Goal: Task Accomplishment & Management: Complete application form

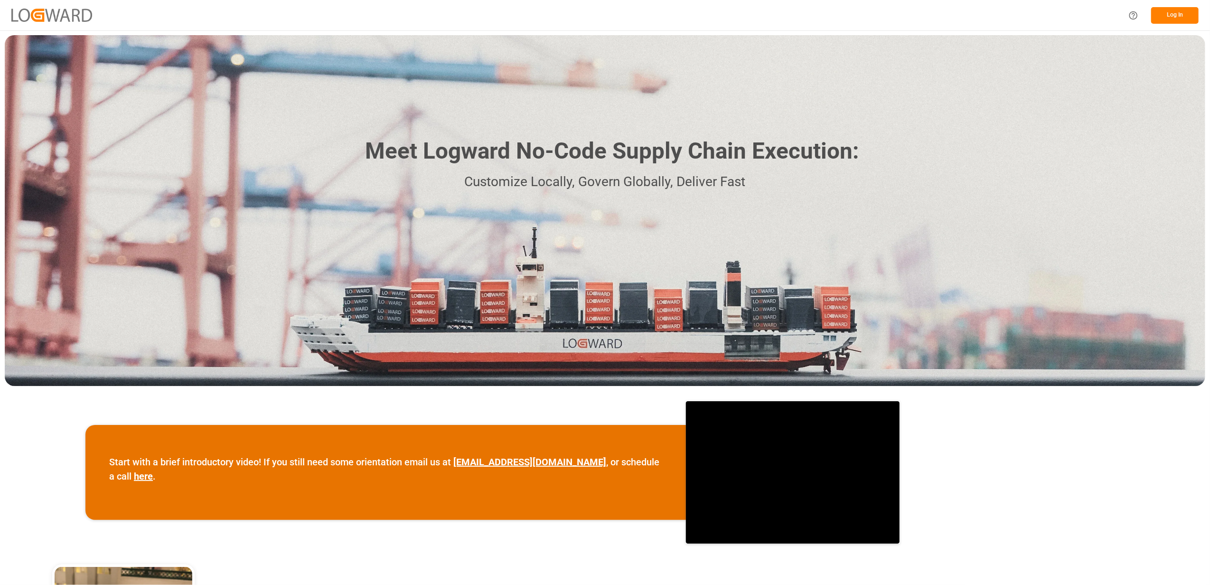
click at [1178, 16] on button "Log In" at bounding box center [1175, 15] width 47 height 17
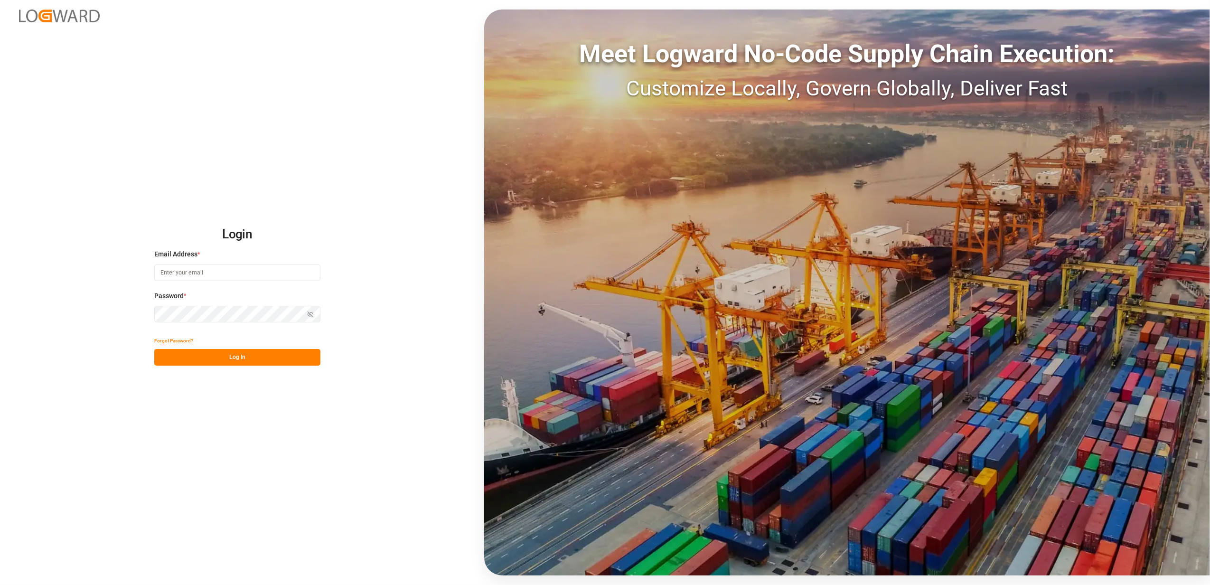
type input "[EMAIL_ADDRESS][DOMAIN_NAME]"
click at [255, 356] on button "Log In" at bounding box center [237, 357] width 166 height 17
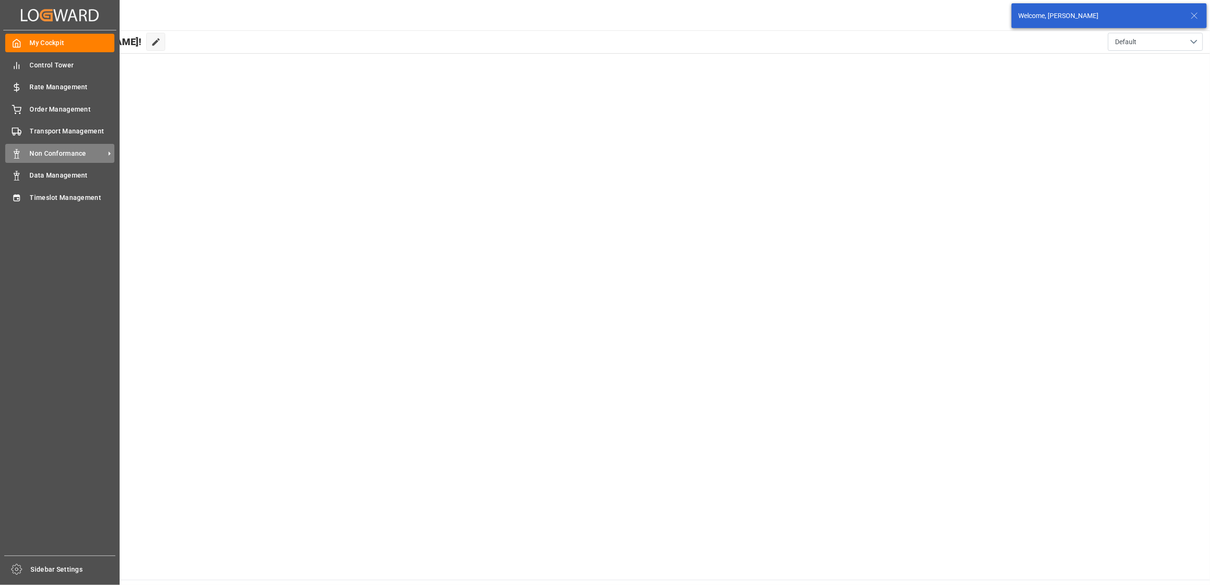
click at [57, 154] on span "Non Conformance" at bounding box center [67, 154] width 75 height 10
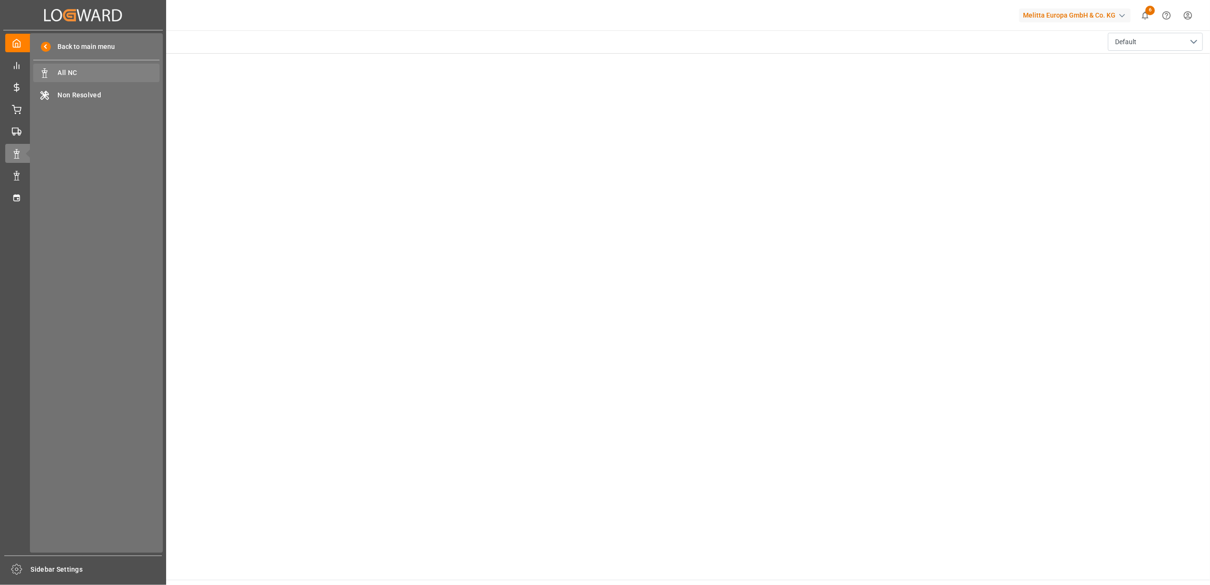
click at [78, 78] on span "All NC" at bounding box center [109, 73] width 102 height 10
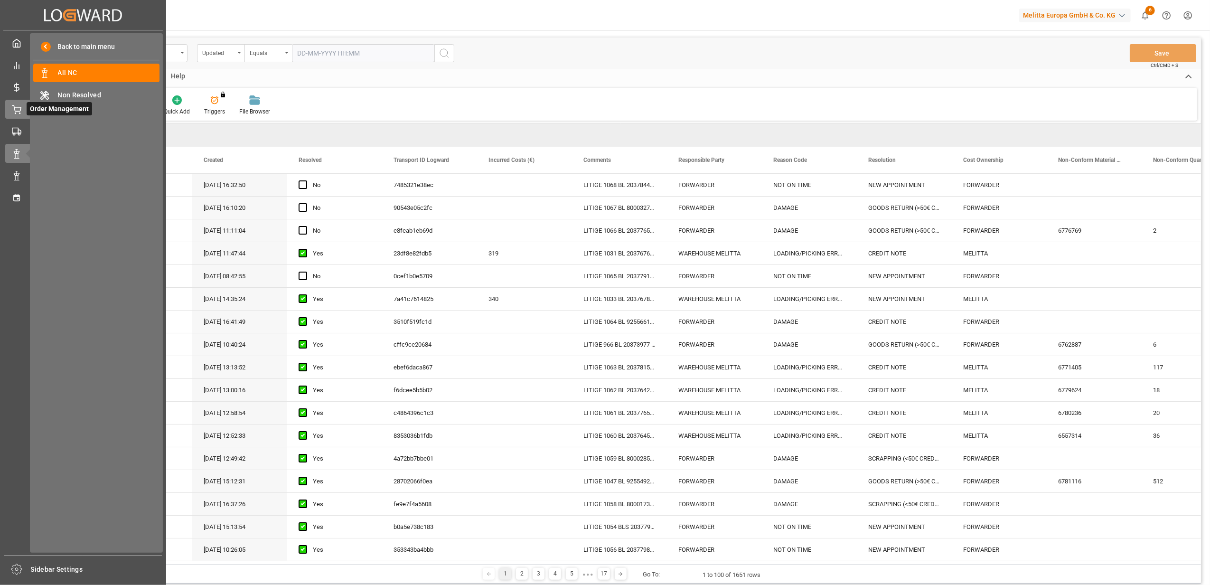
click at [21, 112] on icon at bounding box center [16, 109] width 9 height 9
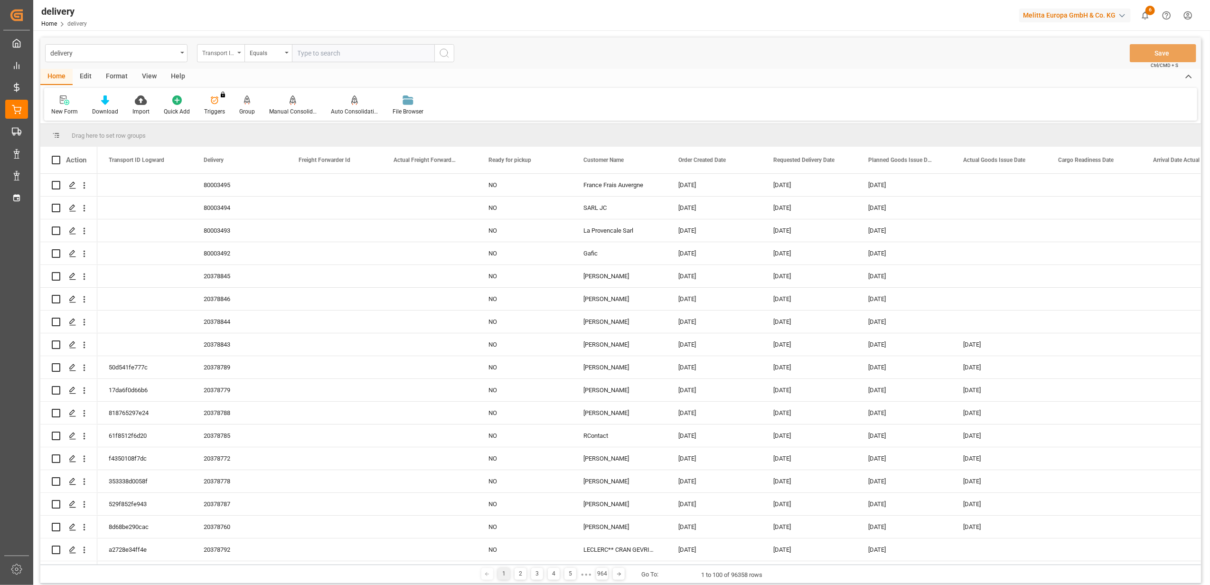
click at [236, 53] on div "Transport ID Logward" at bounding box center [220, 53] width 47 height 18
drag, startPoint x: 221, startPoint y: 117, endPoint x: 280, endPoint y: 87, distance: 65.8
click at [221, 116] on div "Delivery" at bounding box center [269, 117] width 142 height 20
click at [336, 52] on input "text" at bounding box center [363, 53] width 142 height 18
type input "20376595"
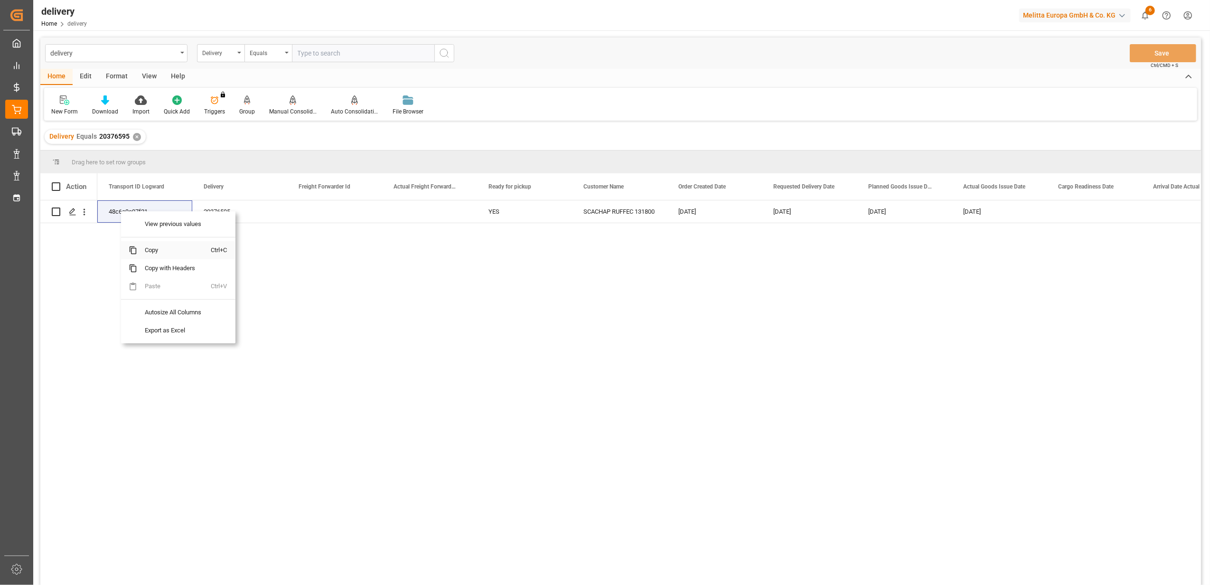
click at [153, 248] on span "Copy" at bounding box center [174, 250] width 74 height 18
click at [154, 250] on span "Copy" at bounding box center [175, 252] width 74 height 18
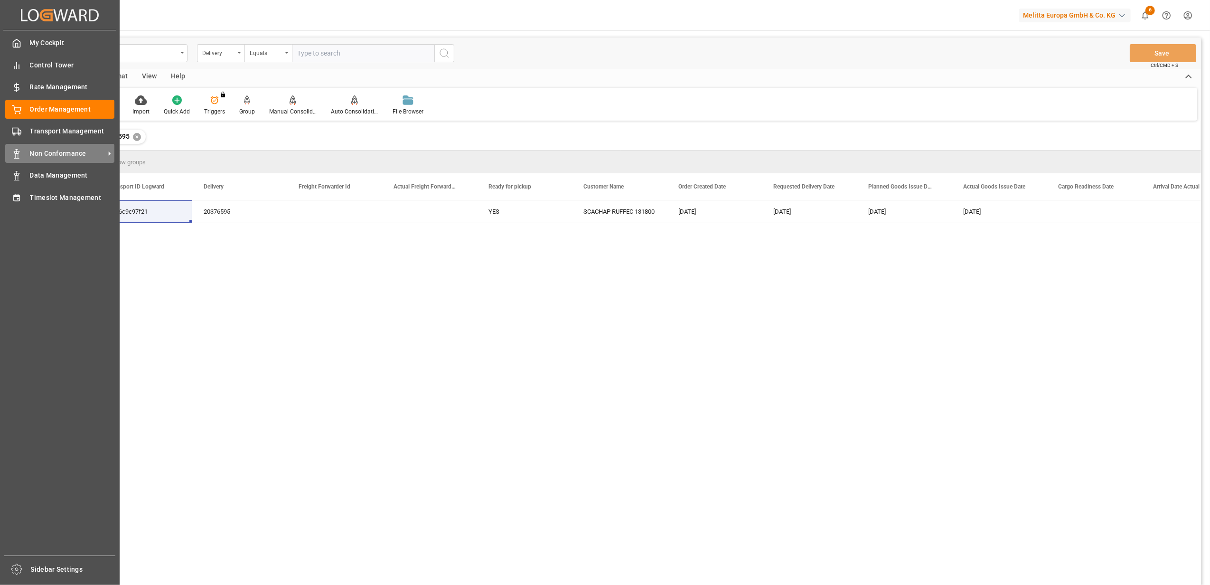
click at [73, 155] on span "Non Conformance" at bounding box center [67, 154] width 75 height 10
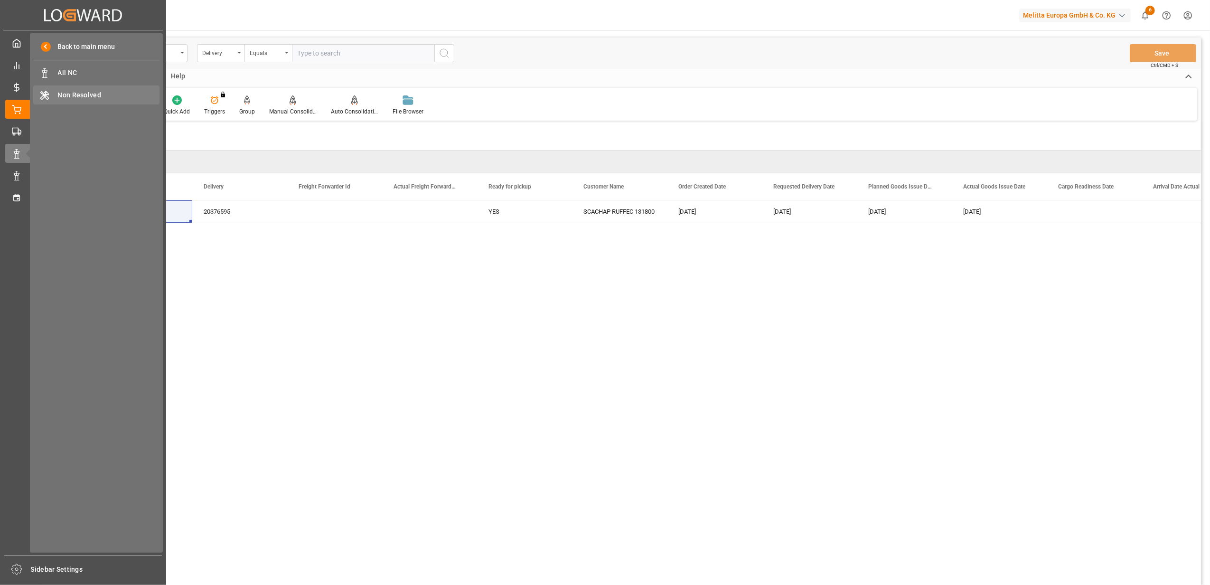
click at [88, 95] on span "Non Resolved" at bounding box center [109, 95] width 102 height 10
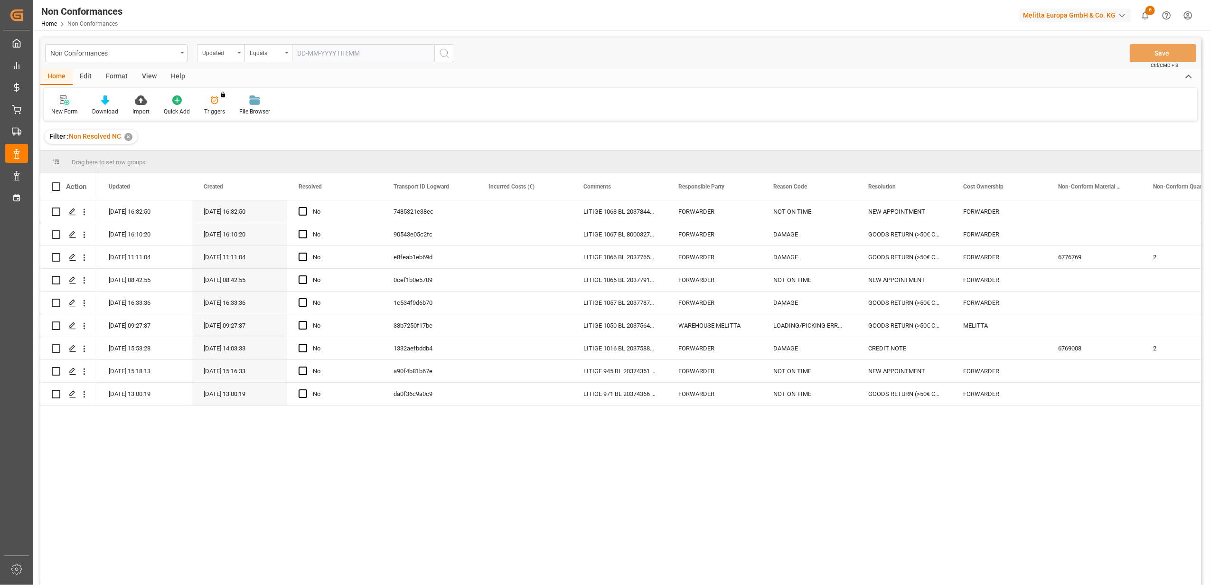
click at [63, 101] on icon at bounding box center [64, 99] width 9 height 9
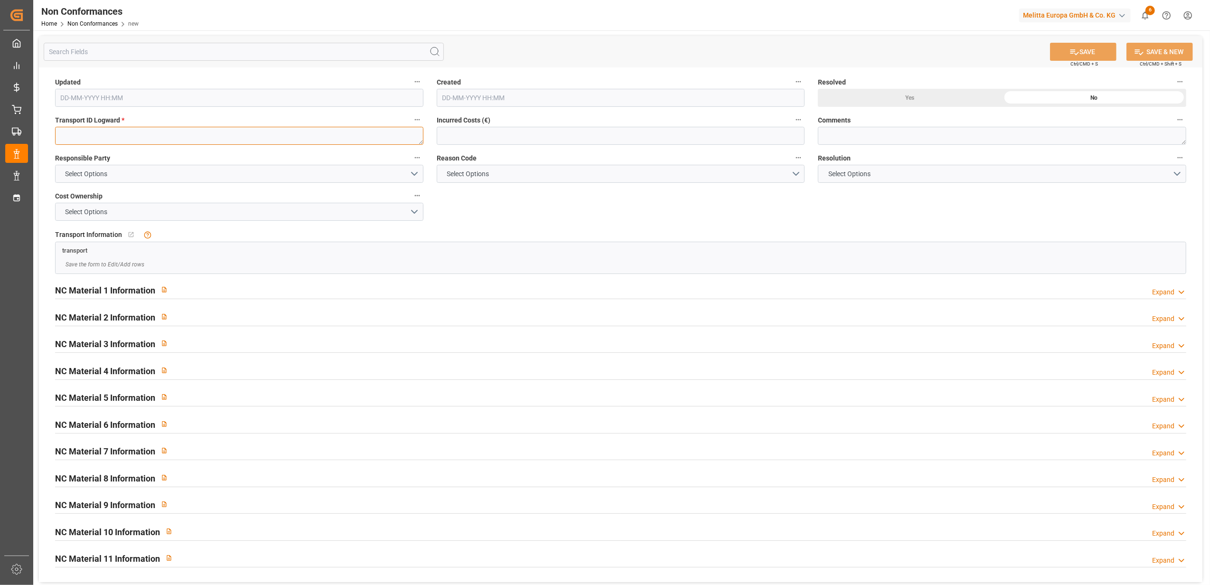
click at [115, 133] on textarea at bounding box center [239, 136] width 368 height 18
paste textarea "48c6c9c97f21"
type textarea "48c6c9c97f21"
click at [417, 172] on button "Select Options" at bounding box center [239, 174] width 368 height 18
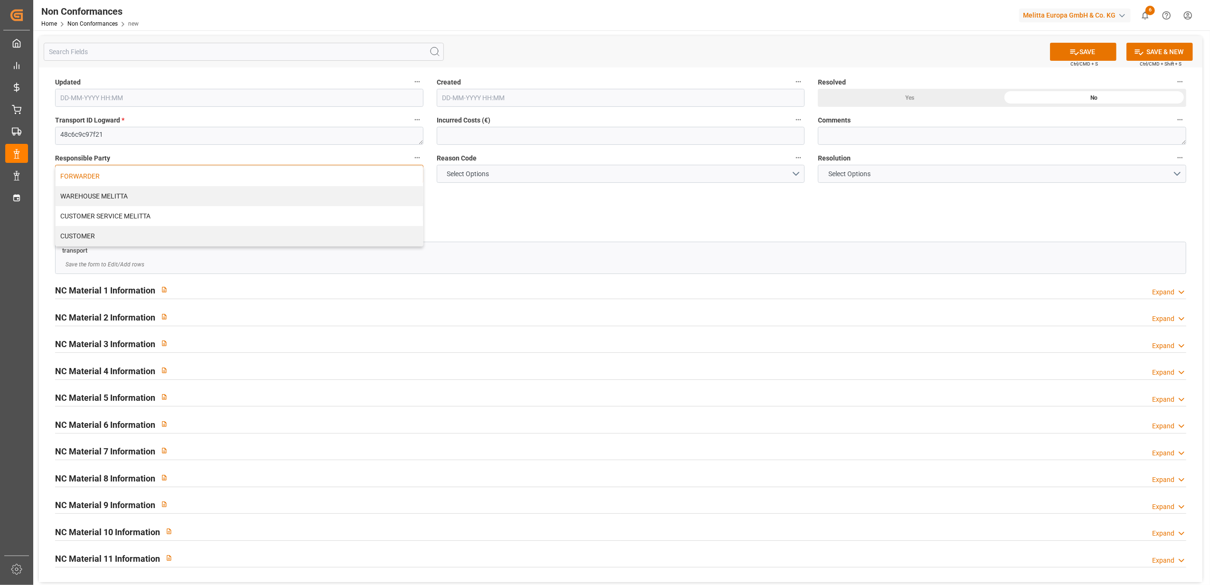
click at [354, 176] on div "FORWARDER" at bounding box center [240, 176] width 368 height 20
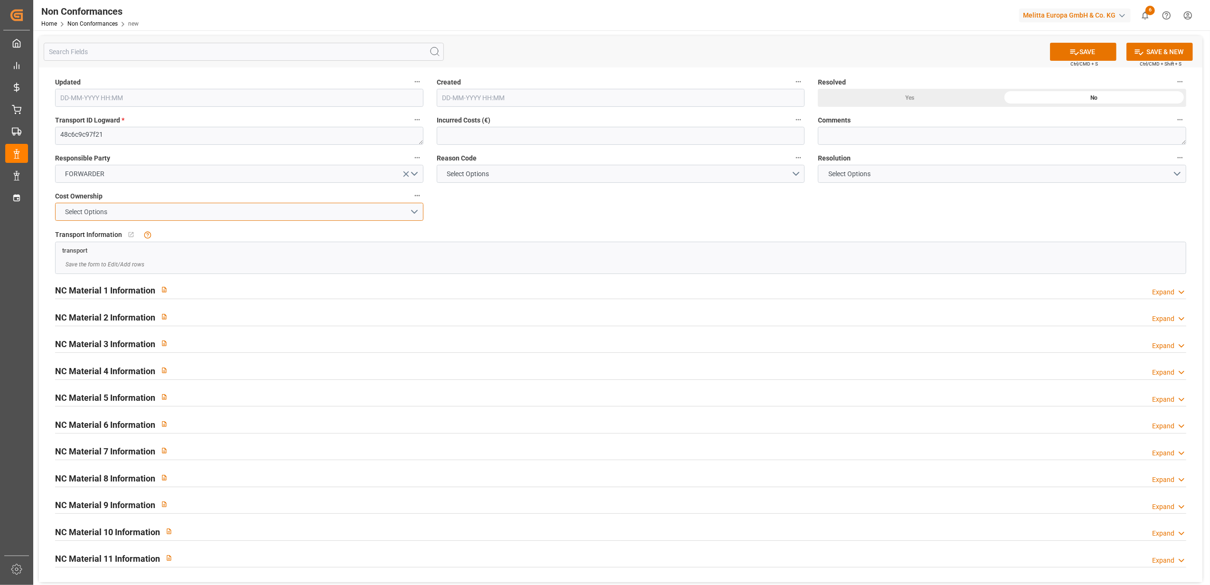
click at [415, 214] on button "Select Options" at bounding box center [239, 212] width 368 height 18
click at [373, 217] on div "FORWARDER" at bounding box center [240, 214] width 368 height 20
click at [801, 175] on button "Select Options" at bounding box center [621, 174] width 368 height 18
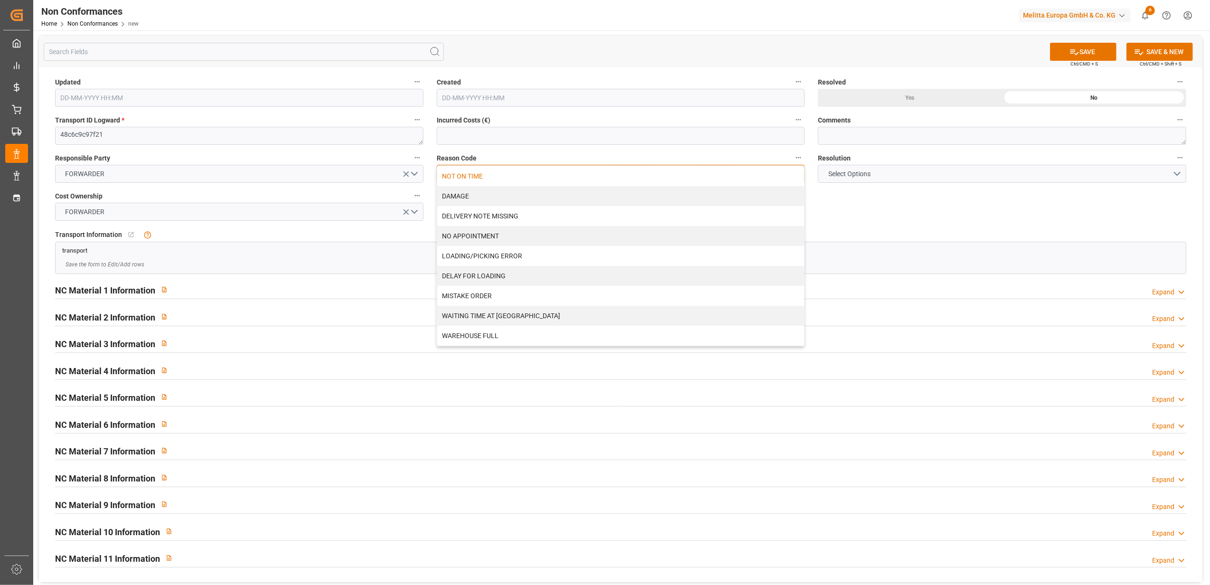
click at [715, 179] on div "NOT ON TIME" at bounding box center [621, 176] width 368 height 20
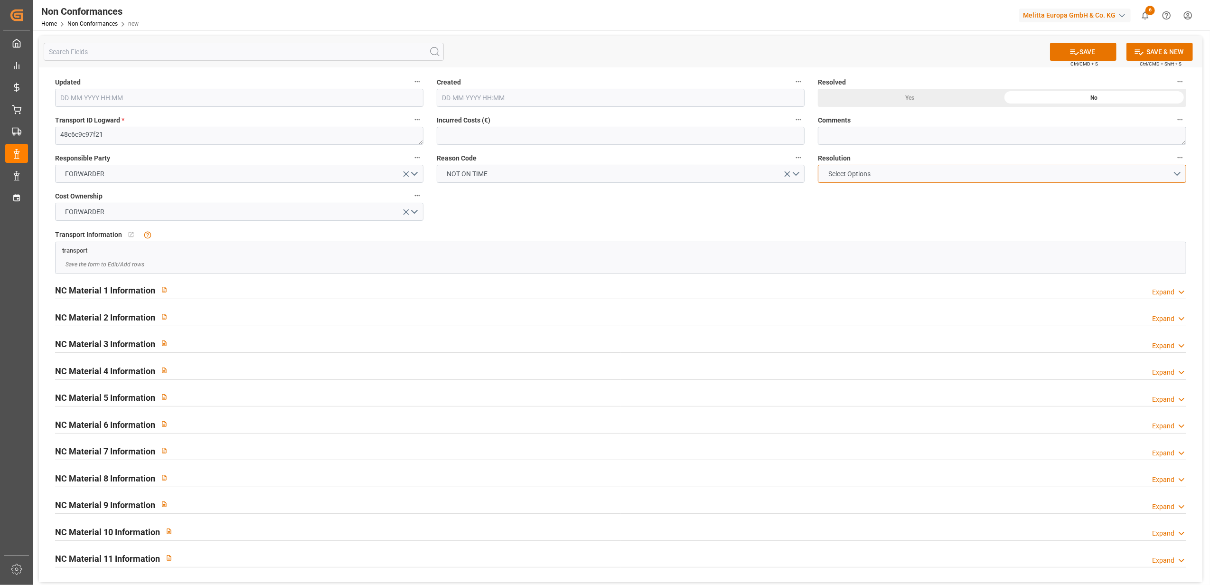
click at [1181, 175] on button "Select Options" at bounding box center [1002, 174] width 368 height 18
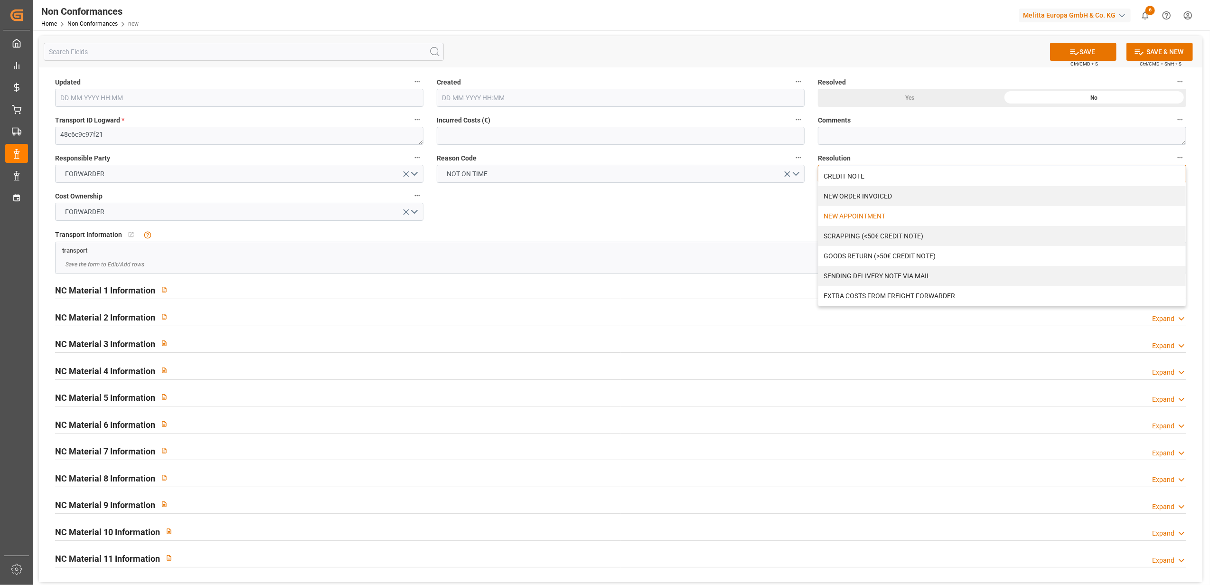
click at [913, 217] on div "NEW APPOINTMENT" at bounding box center [1003, 216] width 368 height 20
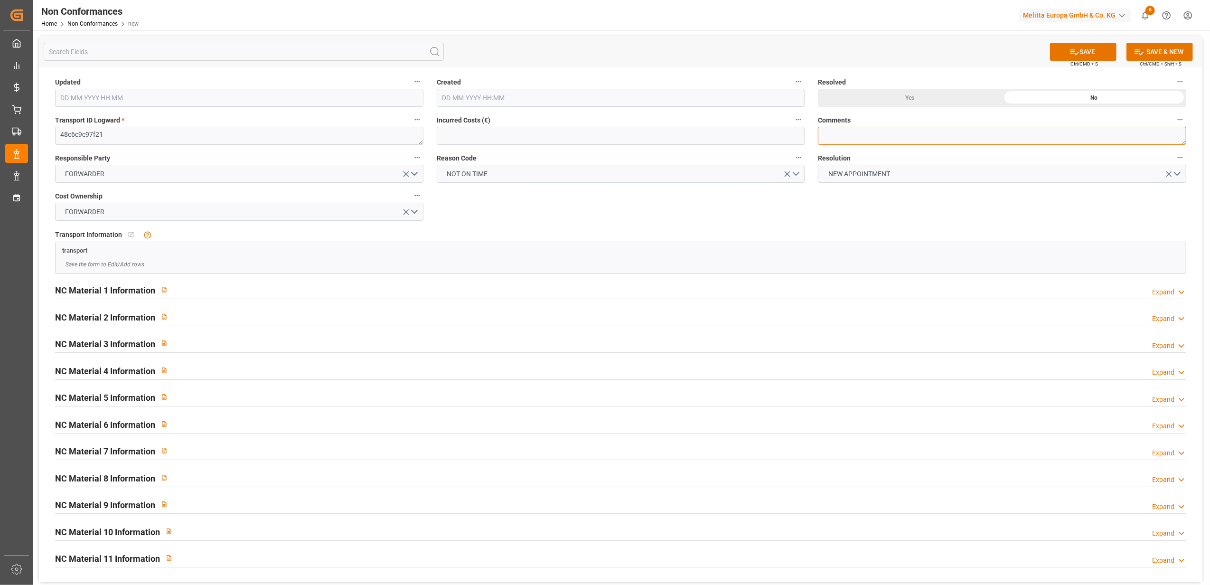
click at [878, 137] on textarea at bounding box center [1002, 136] width 368 height 18
click at [1115, 133] on textarea "LITIGE 1069 BLS 20376596 + 20376595 Pas de solution pour liv le 26/9 // nOUVEAU…" at bounding box center [1002, 136] width 368 height 18
click at [1047, 133] on textarea "LITIGE 1069 BLS 20376596 + 20376595 Pas de solution pour liv le 26/9 // nOUVEAU…" at bounding box center [1002, 136] width 368 height 18
type textarea "LITIGE 1069 BLS 20376596 + 20376595 Pas de solution pour liv le 26/9 // NOUVEAU…"
drag, startPoint x: 908, startPoint y: 95, endPoint x: 1041, endPoint y: 65, distance: 136.4
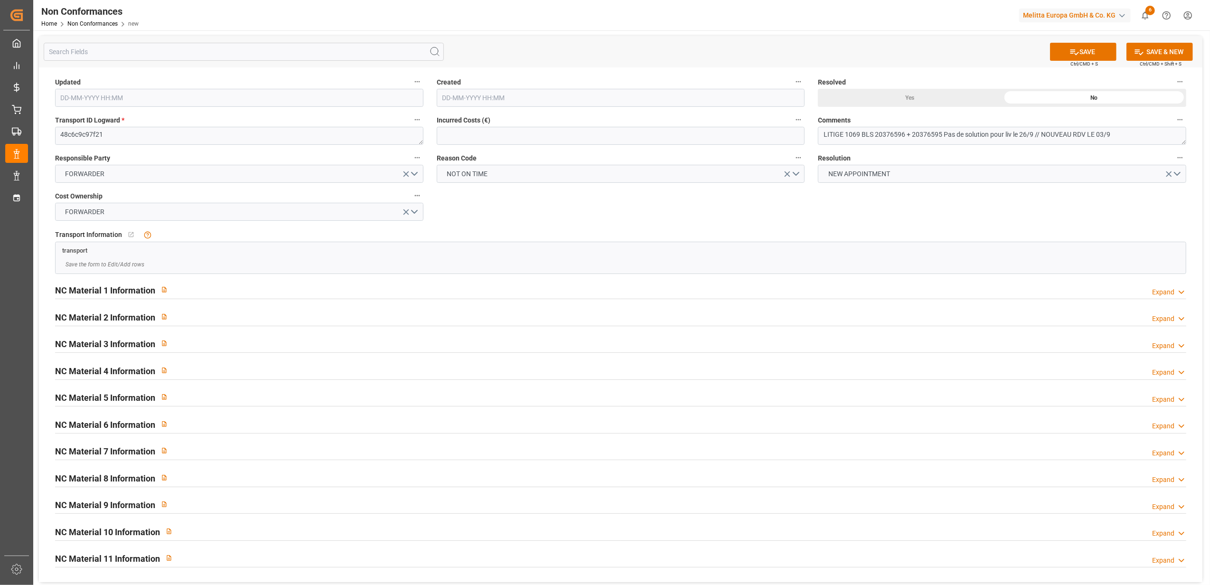
click at [908, 95] on div "Yes" at bounding box center [910, 98] width 184 height 18
click at [1078, 52] on button "SAVE" at bounding box center [1083, 52] width 66 height 18
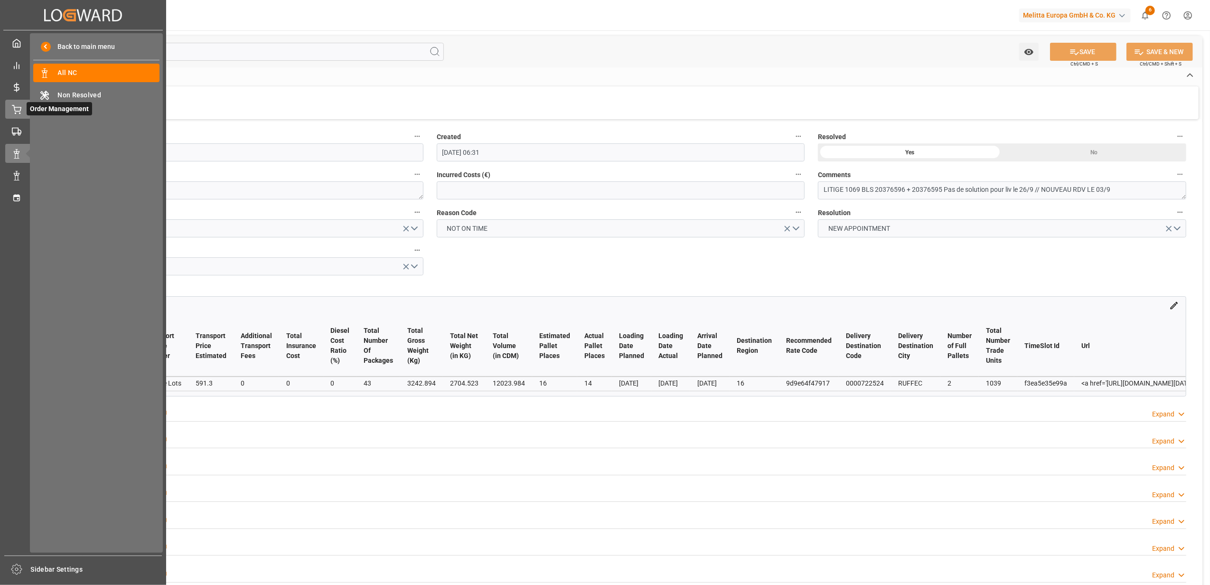
click at [21, 109] on icon at bounding box center [16, 109] width 9 height 9
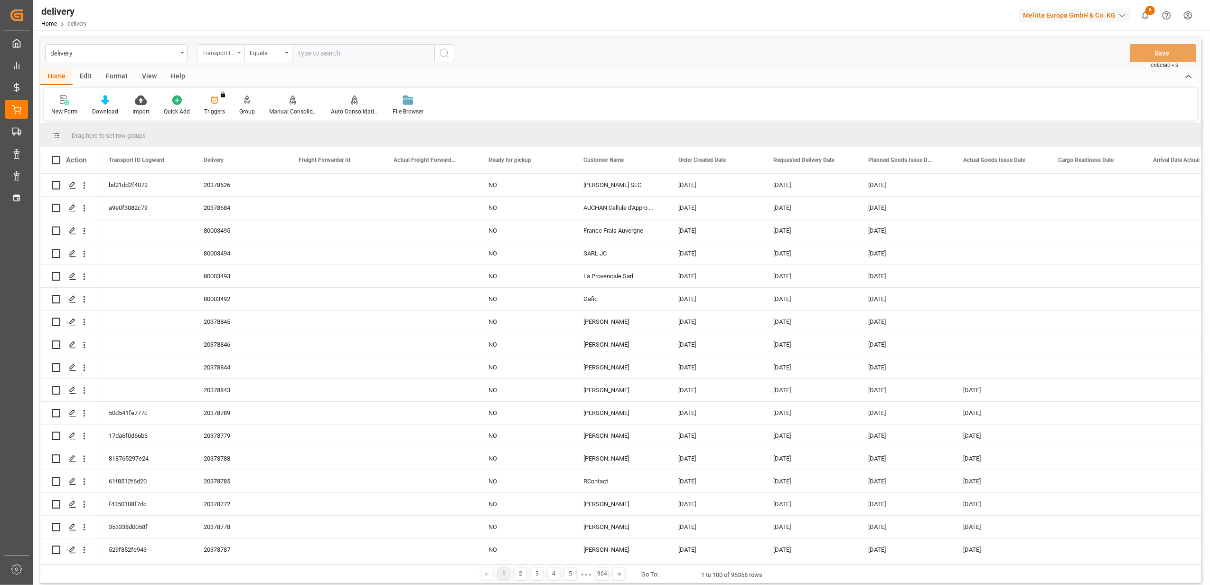
click at [239, 52] on icon "open menu" at bounding box center [239, 53] width 4 height 2
click at [242, 118] on div "Delivery" at bounding box center [269, 117] width 142 height 20
click at [363, 55] on input "text" at bounding box center [363, 53] width 142 height 18
type input "20378336"
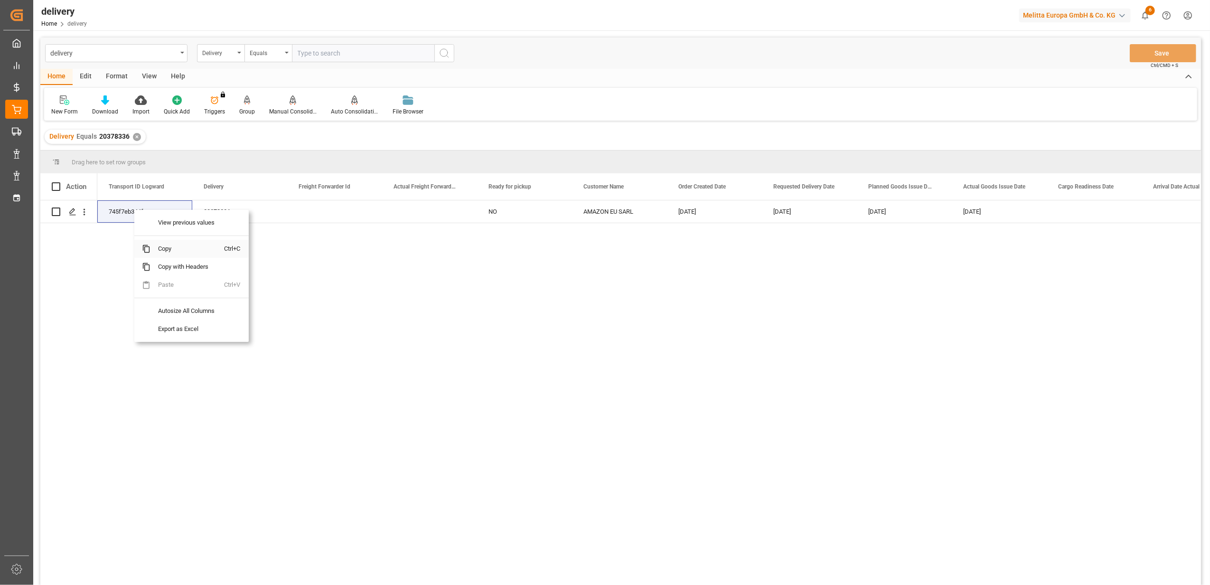
click at [165, 247] on span "Copy" at bounding box center [188, 249] width 74 height 18
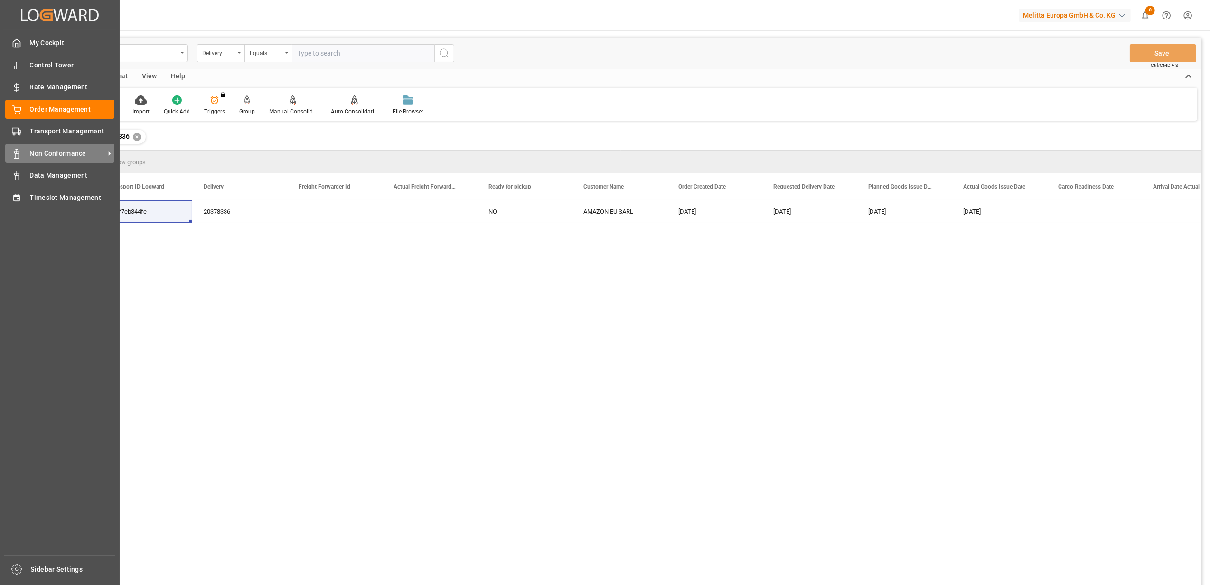
click at [53, 152] on span "Non Conformance" at bounding box center [67, 154] width 75 height 10
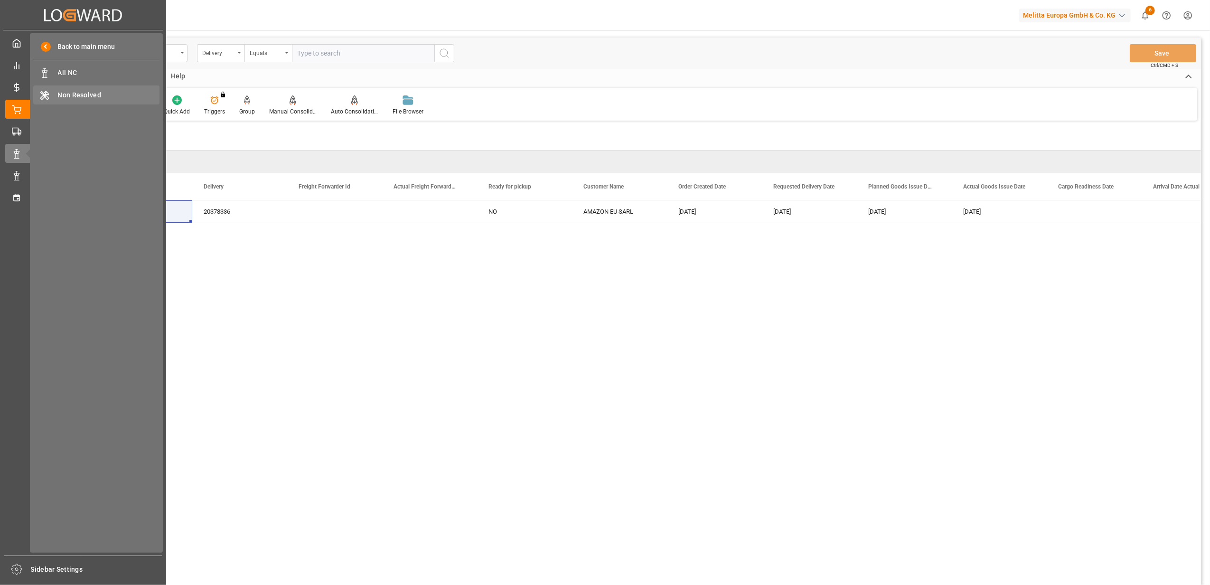
click at [65, 95] on span "Non Resolved" at bounding box center [109, 95] width 102 height 10
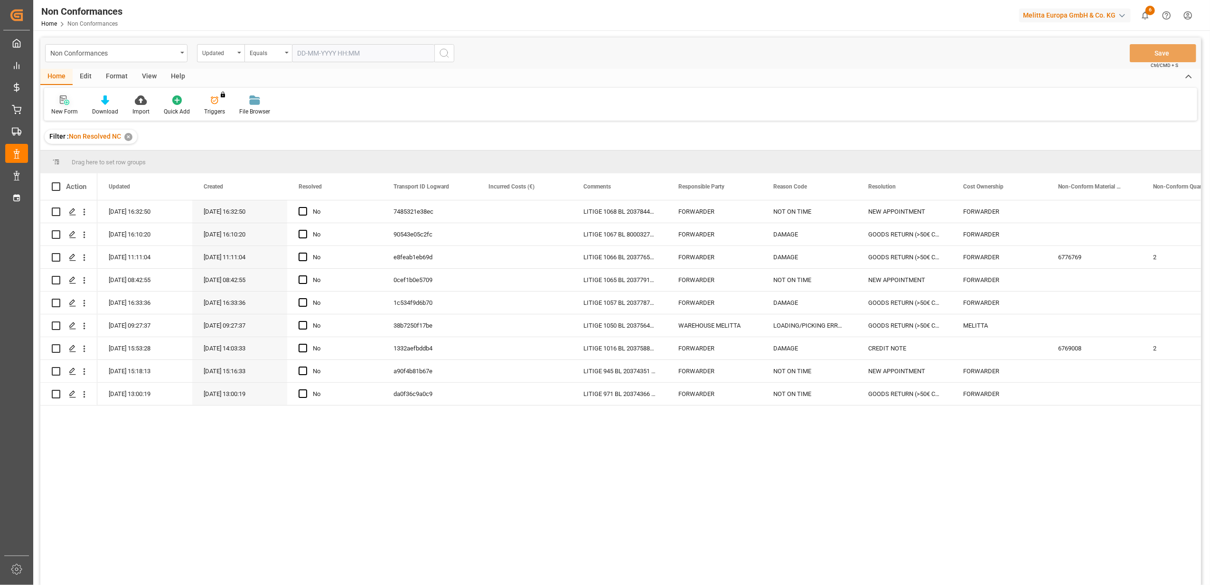
click at [69, 103] on icon at bounding box center [64, 99] width 9 height 9
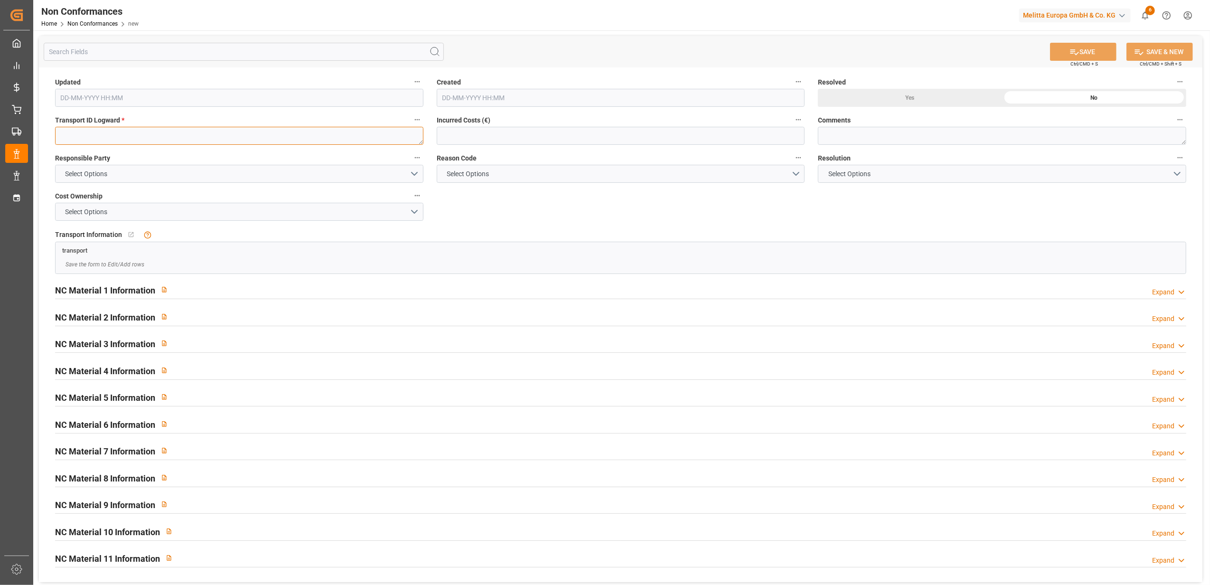
click at [78, 139] on textarea at bounding box center [239, 136] width 368 height 18
paste textarea "745f7eb344fe"
type textarea "745f7eb344fe"
click at [410, 175] on button "Select Options" at bounding box center [239, 174] width 368 height 18
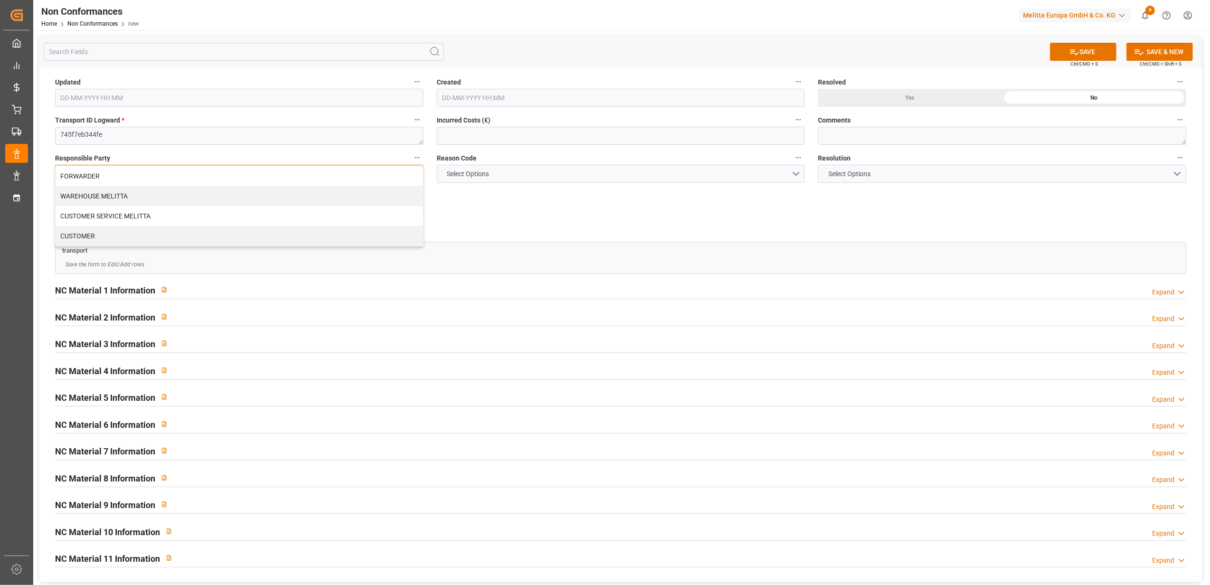
click at [343, 236] on div "CUSTOMER" at bounding box center [240, 236] width 368 height 20
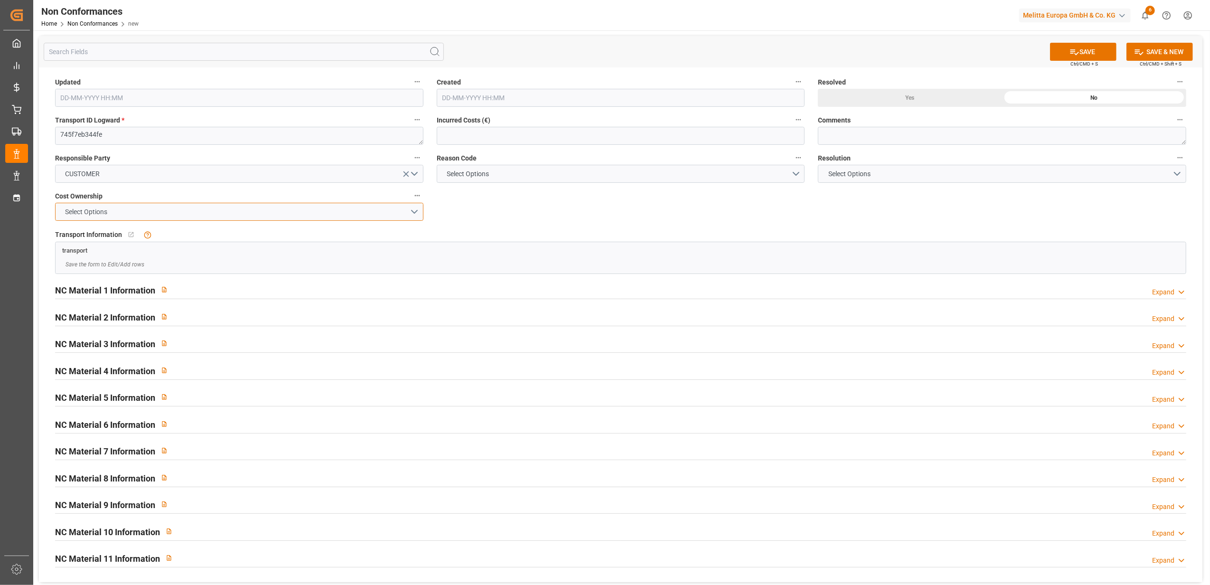
click at [416, 206] on button "Select Options" at bounding box center [239, 212] width 368 height 18
click at [200, 255] on div "CUSTOMER" at bounding box center [240, 254] width 368 height 20
click at [793, 171] on button "Select Options" at bounding box center [621, 174] width 368 height 18
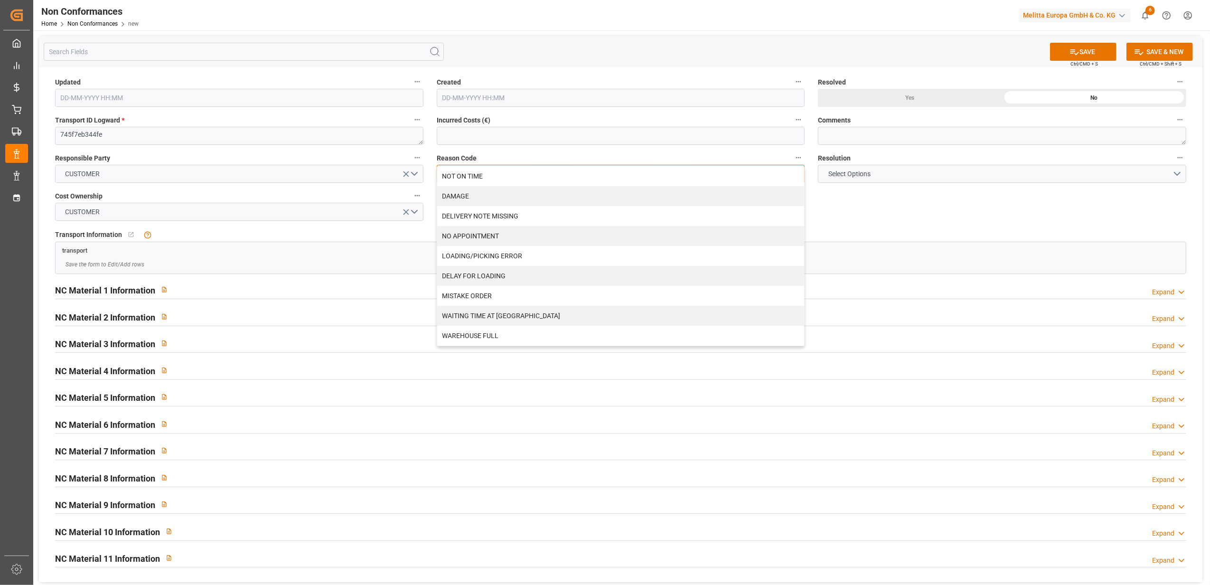
drag, startPoint x: 500, startPoint y: 338, endPoint x: 938, endPoint y: 233, distance: 450.3
click at [501, 338] on div "WAREHOUSE FULL" at bounding box center [621, 336] width 368 height 20
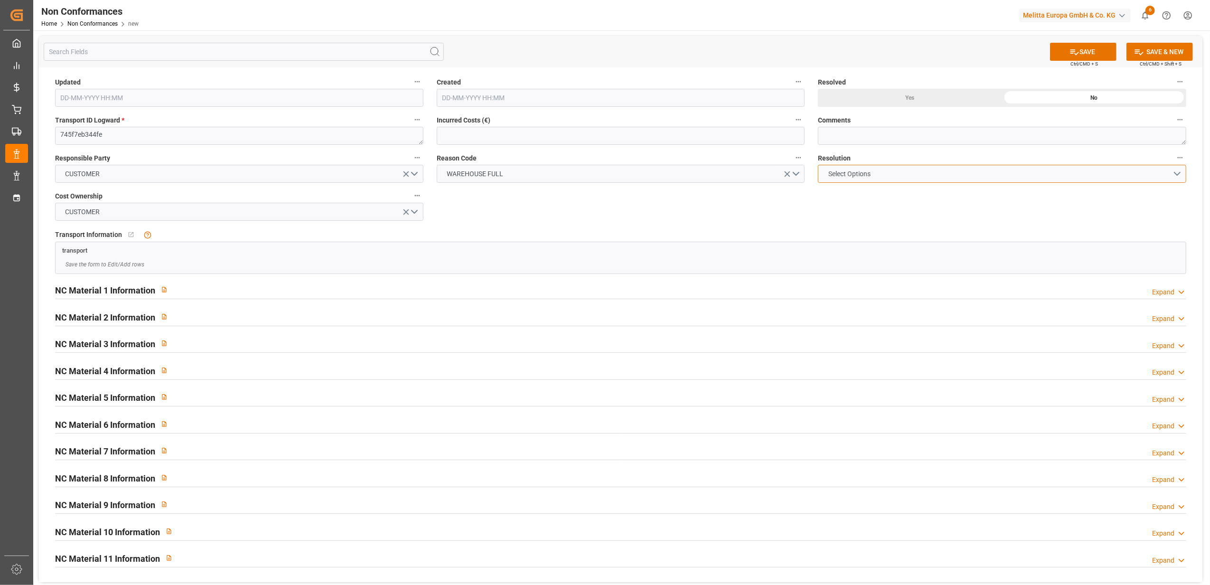
click at [1174, 173] on button "Select Options" at bounding box center [1002, 174] width 368 height 18
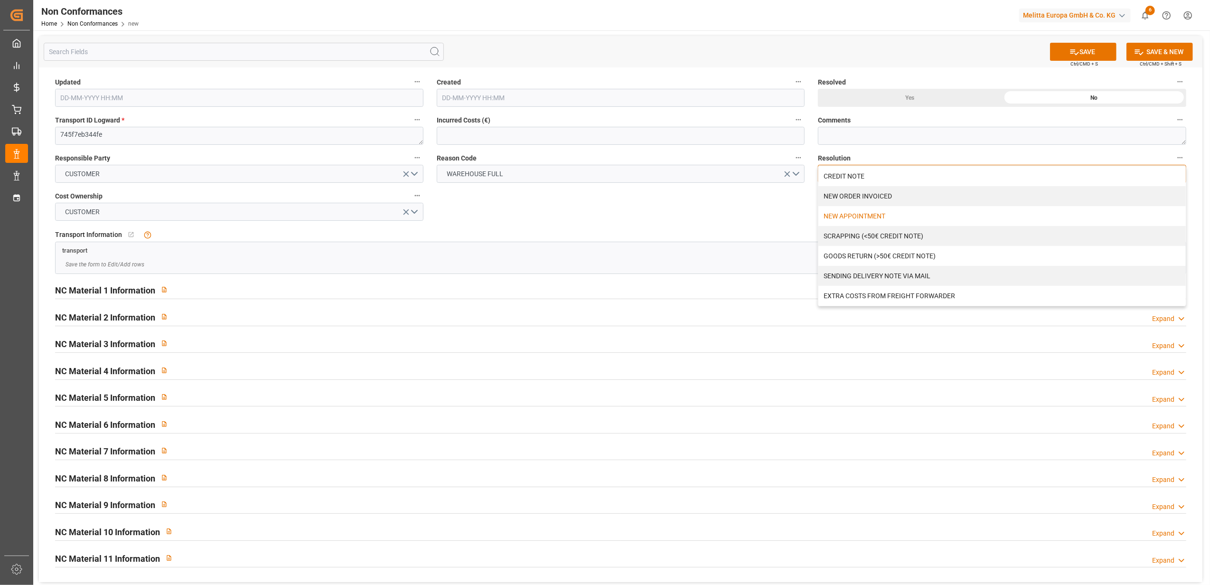
click at [855, 214] on div "NEW APPOINTMENT" at bounding box center [1003, 216] width 368 height 20
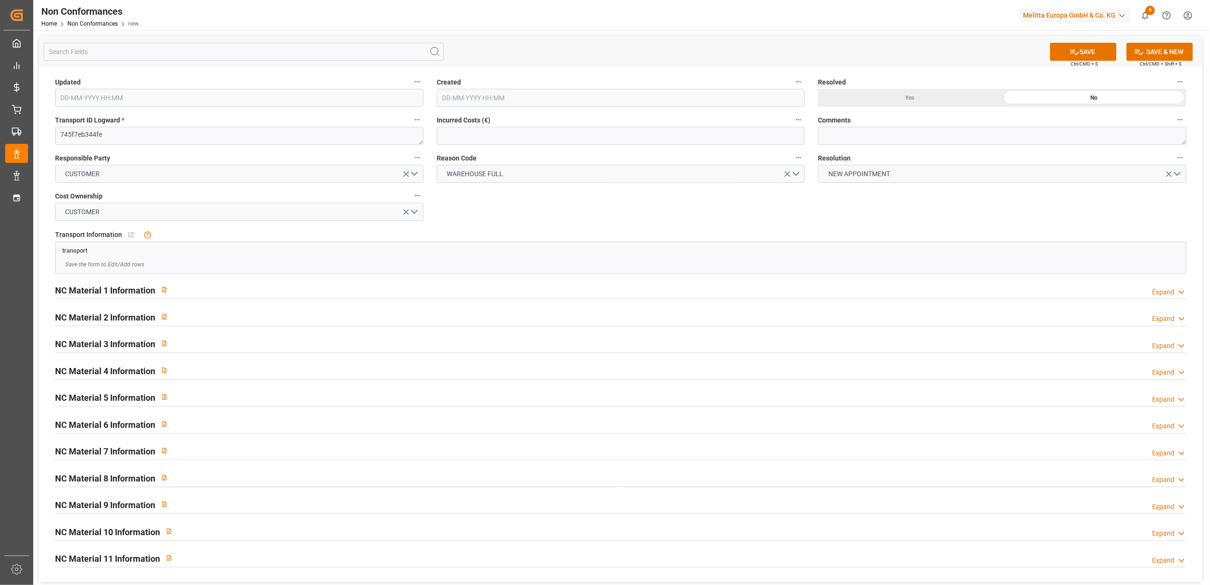
click at [867, 124] on label "Comments" at bounding box center [1002, 119] width 368 height 13
click at [1174, 124] on button "Comments" at bounding box center [1180, 119] width 12 height 12
click at [860, 138] on div at bounding box center [605, 292] width 1210 height 585
click at [836, 134] on textarea at bounding box center [1002, 136] width 368 height 18
click at [910, 135] on textarea "LITIGE 1070 BLS 20378332 0 36" at bounding box center [1002, 136] width 368 height 18
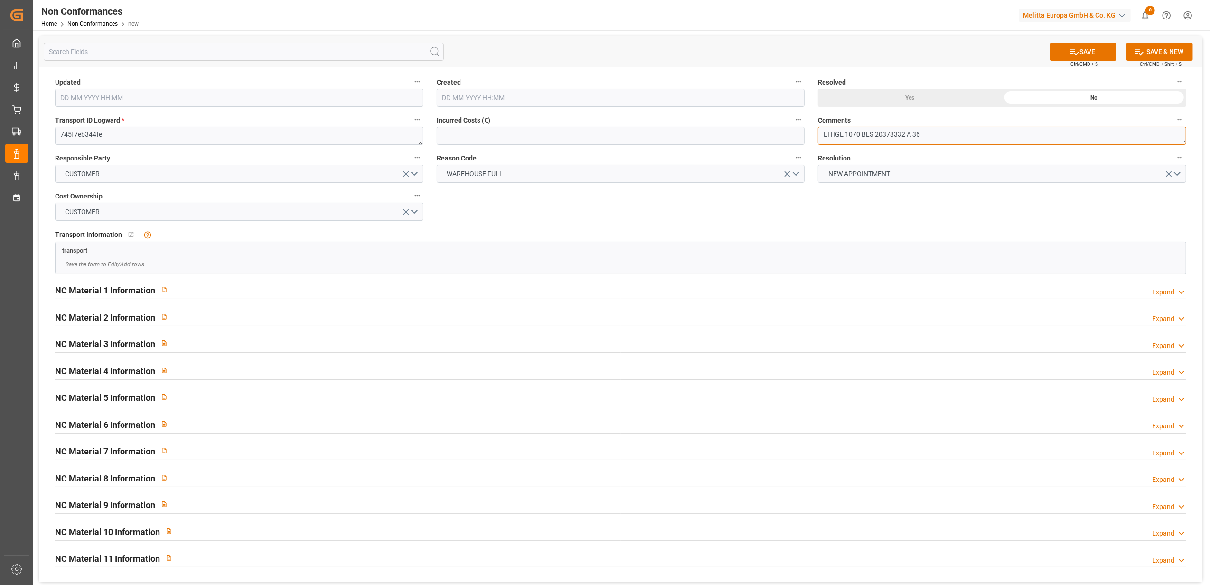
click at [993, 139] on textarea "LITIGE 1070 BLS 20378332 A 36" at bounding box center [1002, 136] width 368 height 18
type textarea "LITIGE 1070 BLS 20378332 A 36 => Refusé au rdv du 22/9 EN ATTENTE DU MOTIF"
click at [1081, 49] on button "SAVE" at bounding box center [1083, 52] width 66 height 18
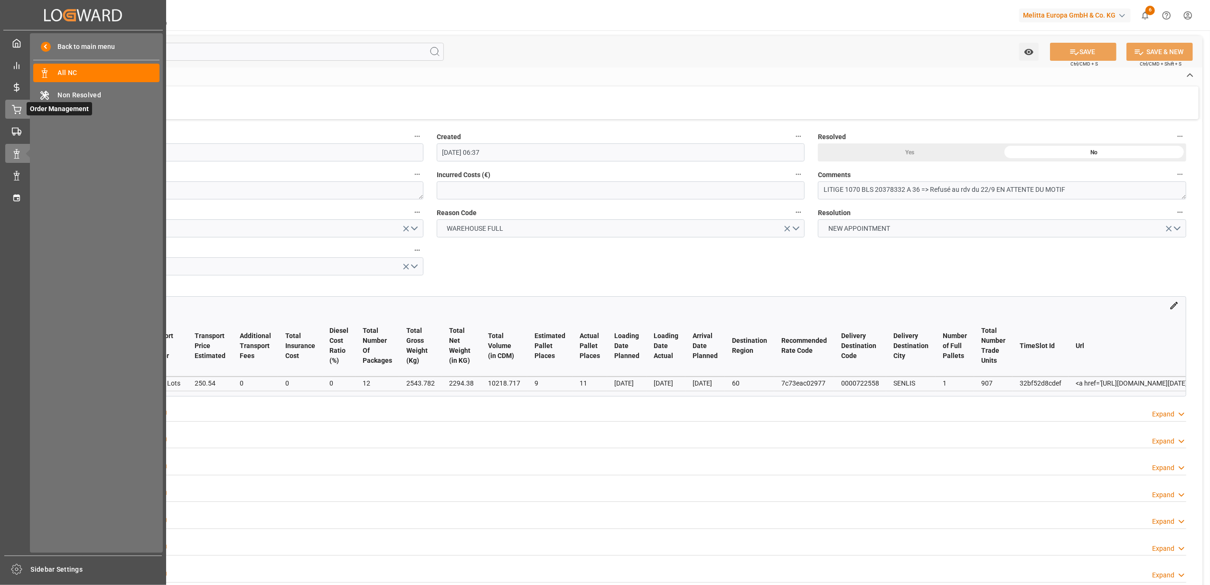
click at [27, 108] on span "Order Management" at bounding box center [60, 108] width 66 height 13
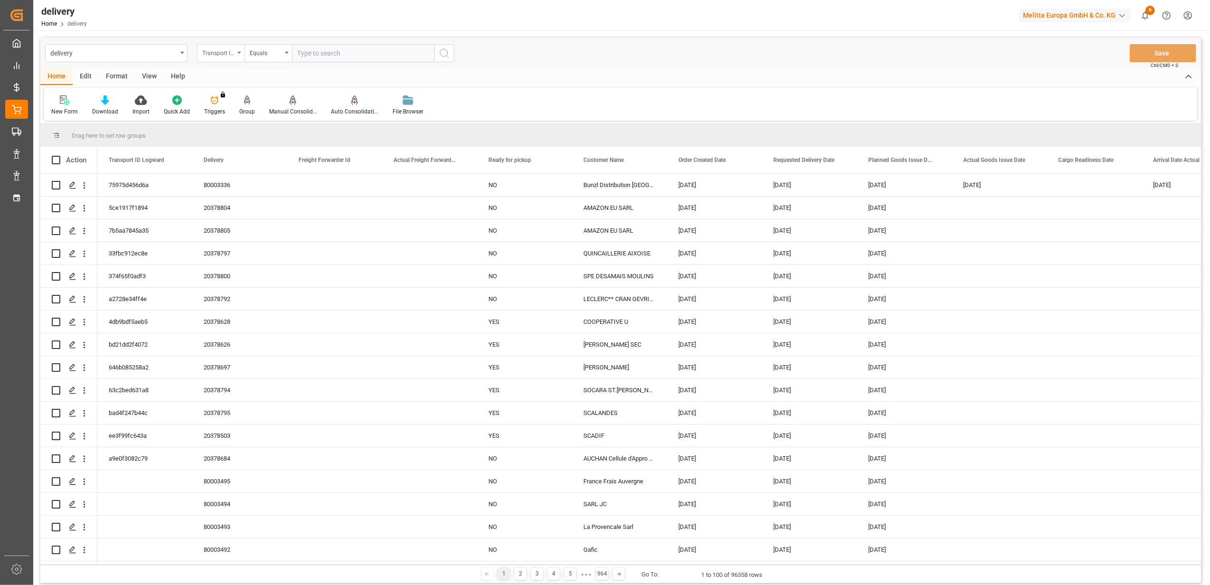
click at [236, 52] on div "Transport ID Logward" at bounding box center [220, 53] width 47 height 18
click at [242, 114] on div "Delivery" at bounding box center [269, 117] width 142 height 20
click at [337, 47] on input "text" at bounding box center [363, 53] width 142 height 18
type input "20378347"
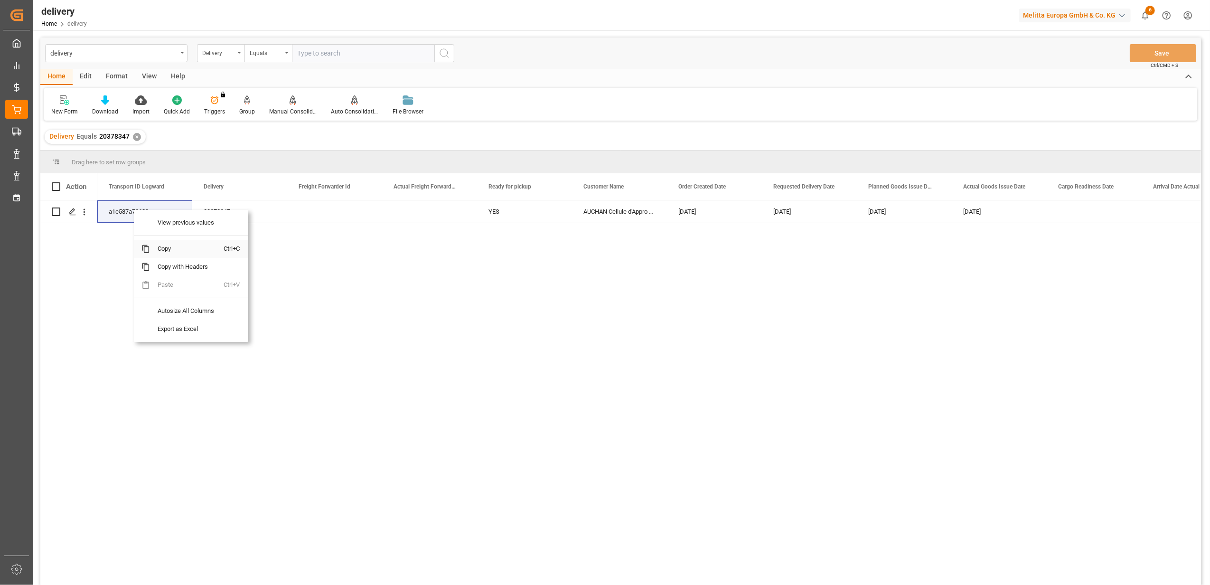
click at [166, 251] on span "Copy" at bounding box center [187, 249] width 74 height 18
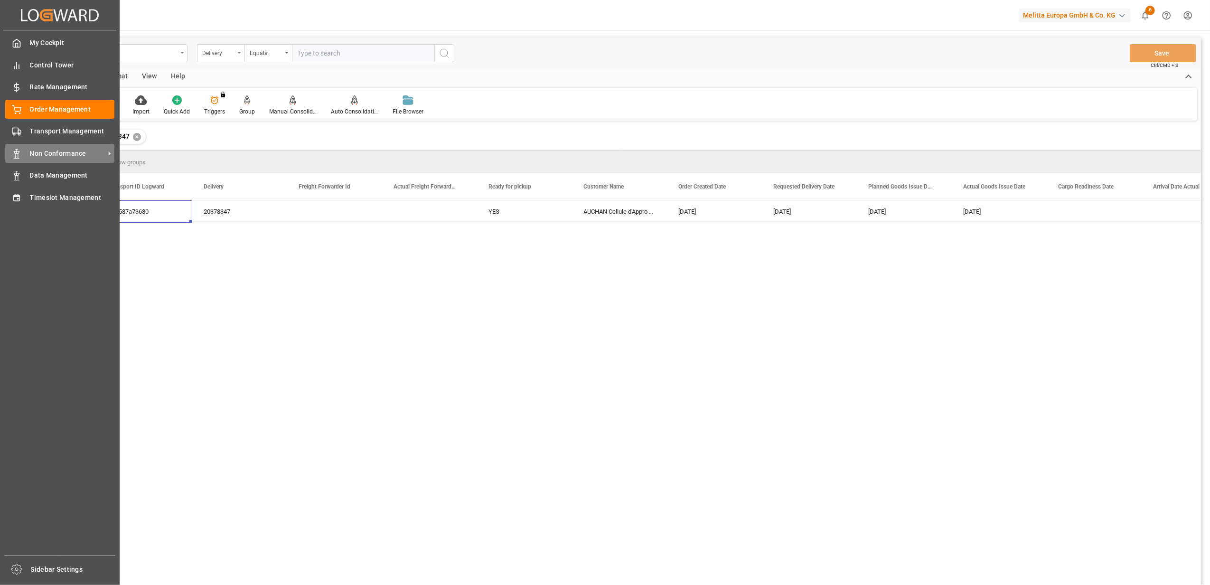
click at [35, 151] on span "Non Conformance" at bounding box center [67, 154] width 75 height 10
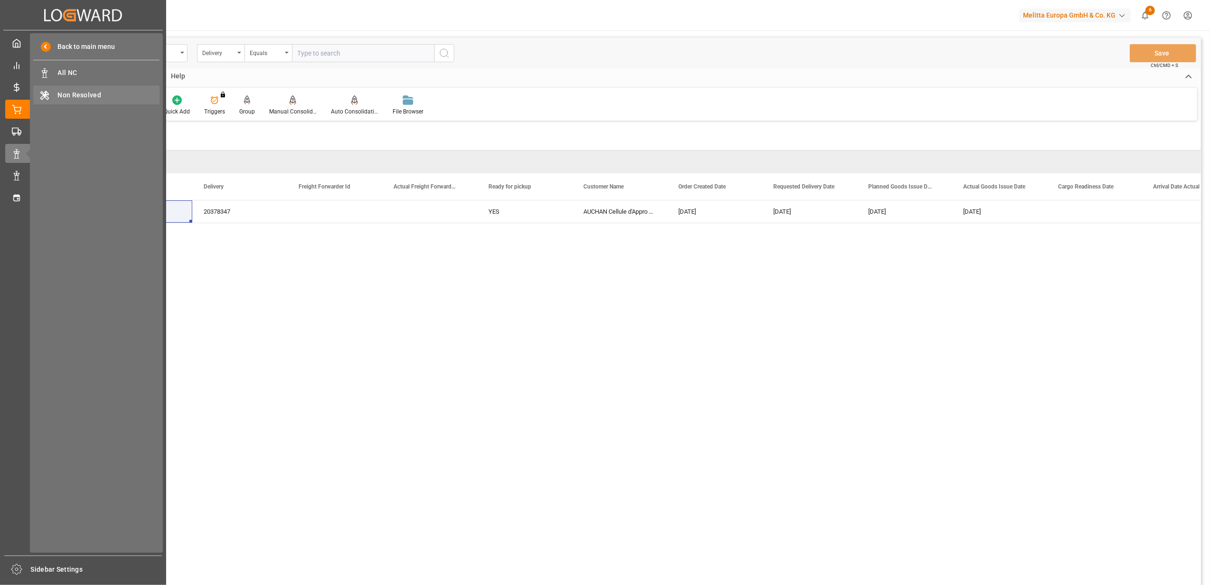
click at [69, 92] on span "Non Resolved" at bounding box center [109, 95] width 102 height 10
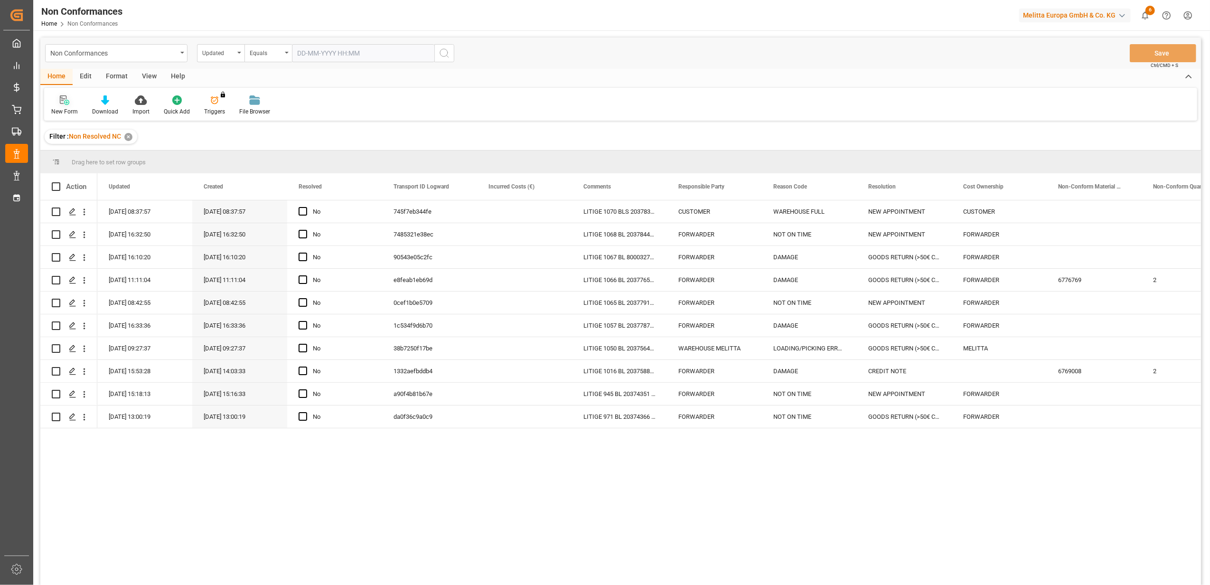
click at [67, 104] on icon at bounding box center [64, 99] width 9 height 9
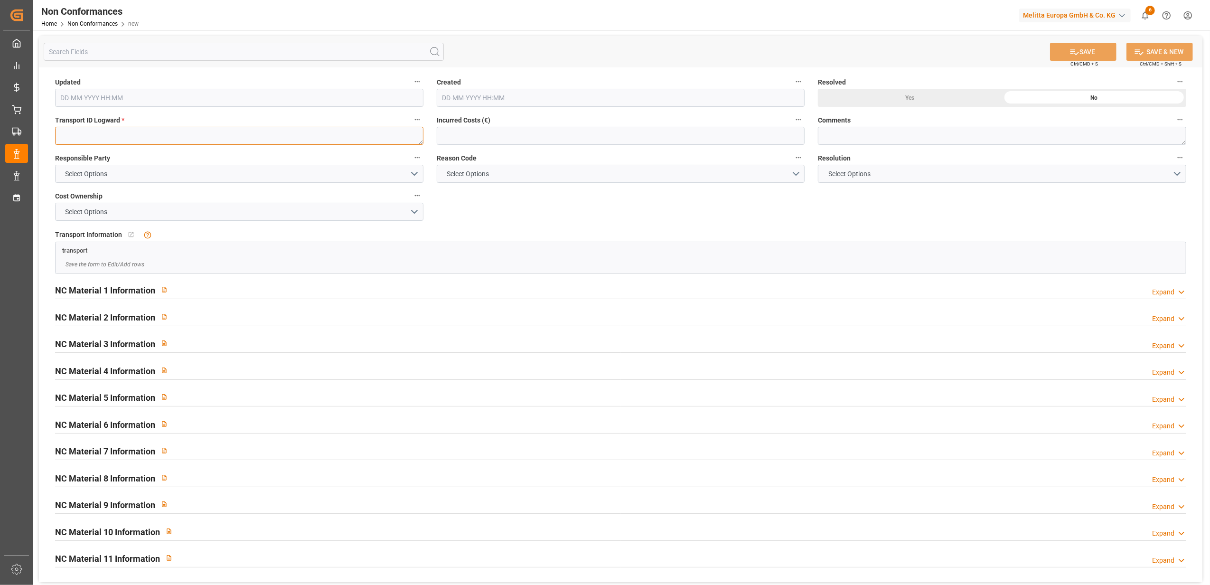
click at [135, 142] on textarea at bounding box center [239, 136] width 368 height 18
paste textarea "a1e587a73680"
type textarea "a1e587a73680"
click at [415, 178] on button "Select Options" at bounding box center [239, 174] width 368 height 18
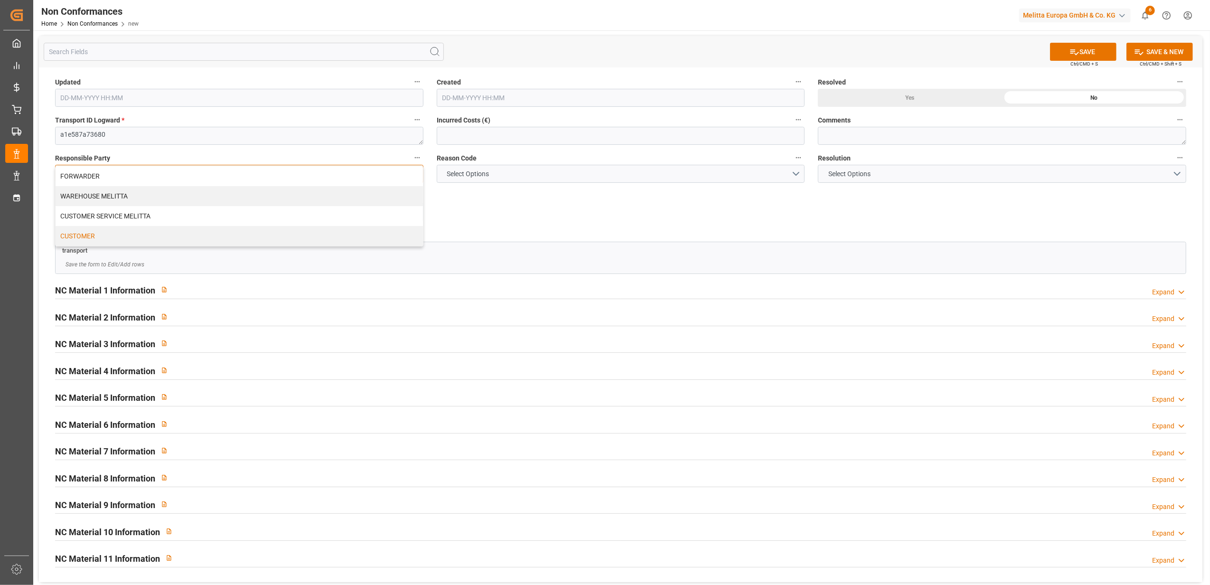
click at [96, 235] on div "CUSTOMER" at bounding box center [240, 236] width 368 height 20
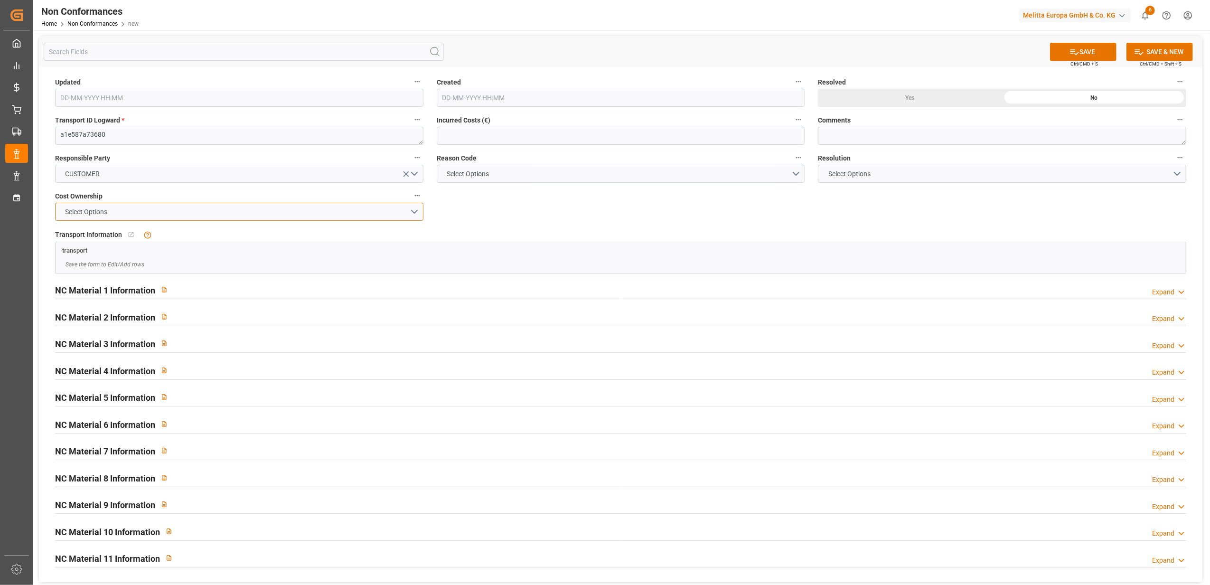
click at [416, 209] on button "Select Options" at bounding box center [239, 212] width 368 height 18
click at [221, 263] on div "CUSTOMER" at bounding box center [240, 254] width 368 height 20
click at [800, 174] on button "Select Options" at bounding box center [621, 174] width 368 height 18
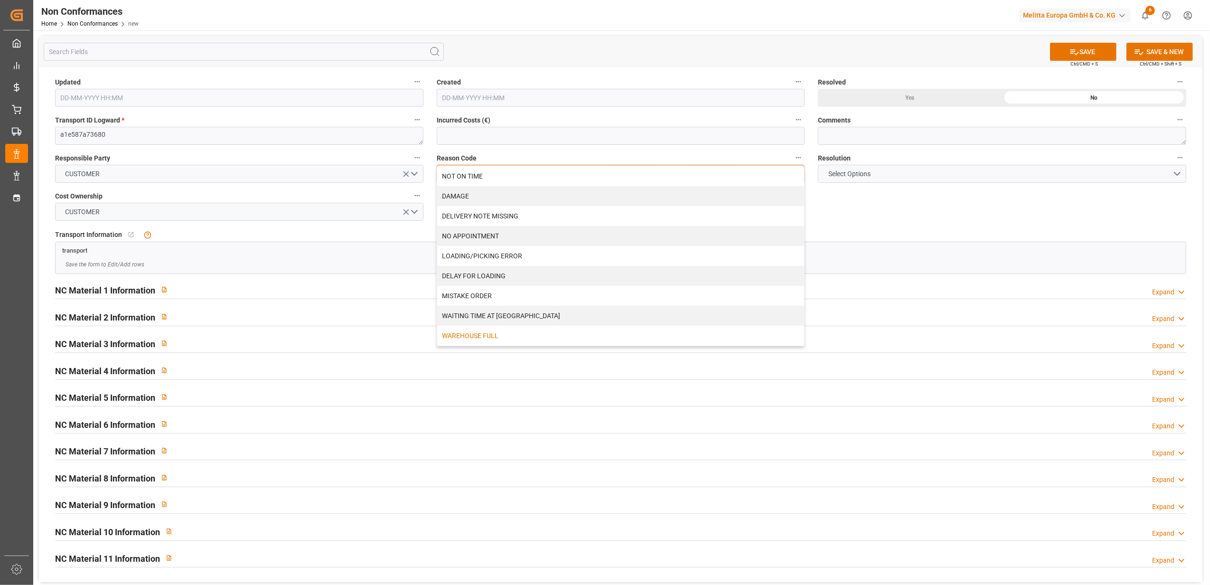
click at [492, 333] on div "WAREHOUSE FULL" at bounding box center [621, 336] width 368 height 20
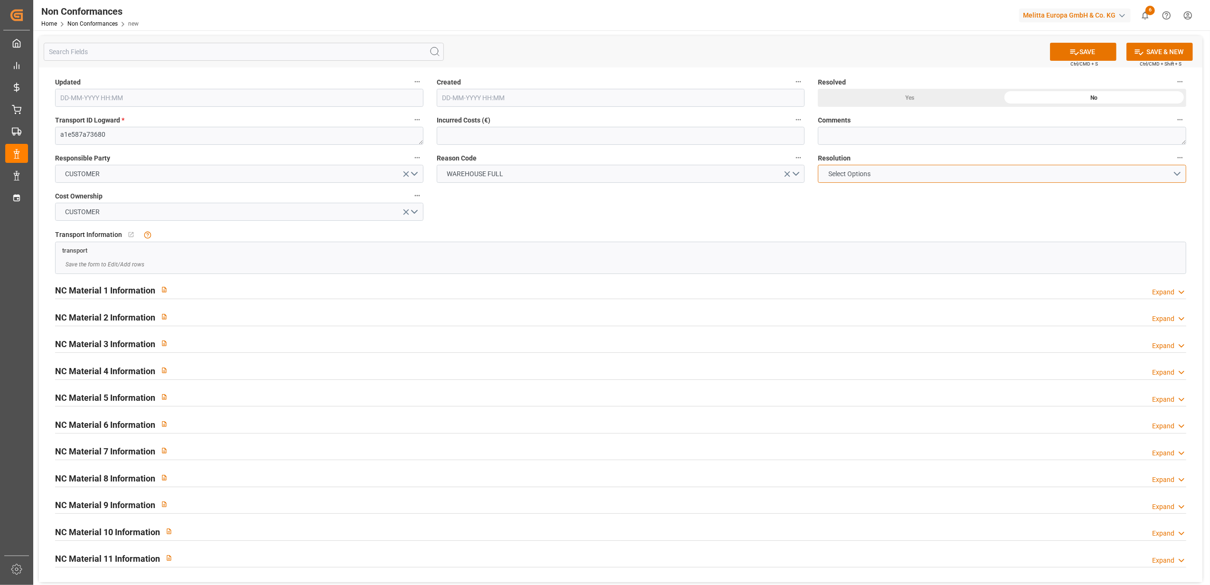
click at [1180, 172] on button "Select Options" at bounding box center [1002, 174] width 368 height 18
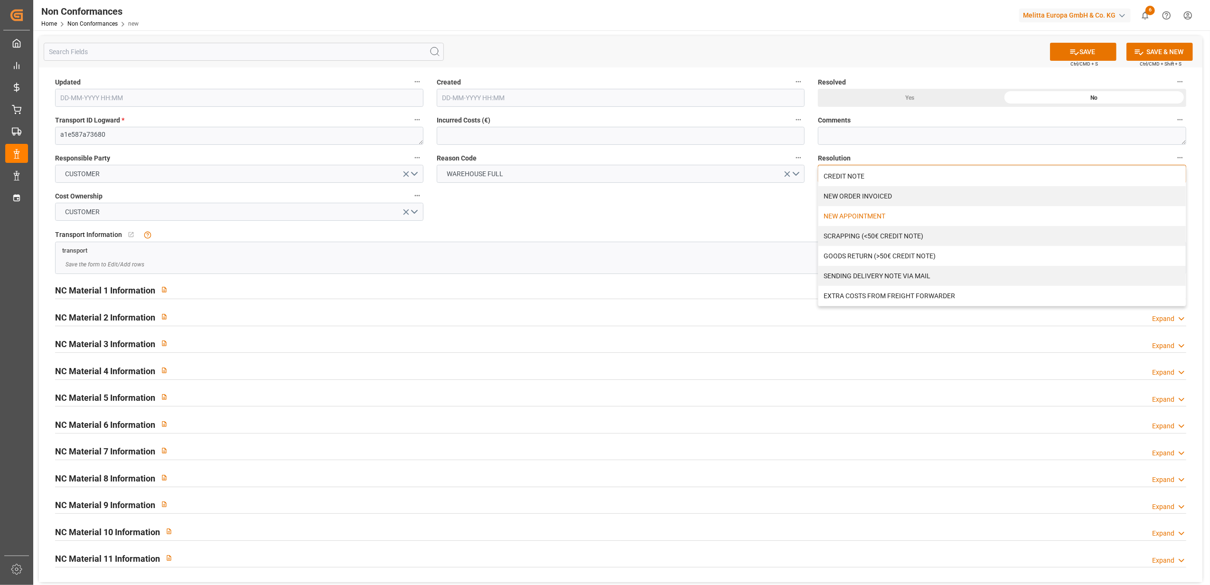
click at [878, 217] on div "NEW APPOINTMENT" at bounding box center [1003, 216] width 368 height 20
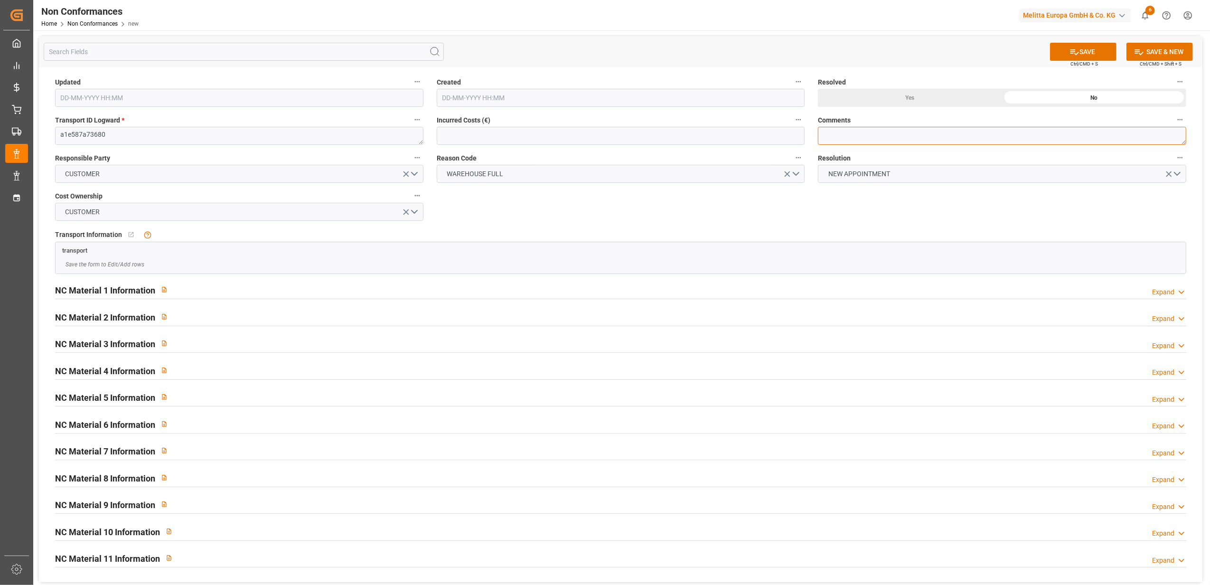
click at [865, 131] on textarea at bounding box center [1002, 136] width 368 height 18
type textarea "LITIGE 1071 BLS 20378347 + 92558321 Après 2h d'attente au rdv du 22/9 toujours …"
click at [1080, 48] on button "SAVE" at bounding box center [1083, 52] width 66 height 18
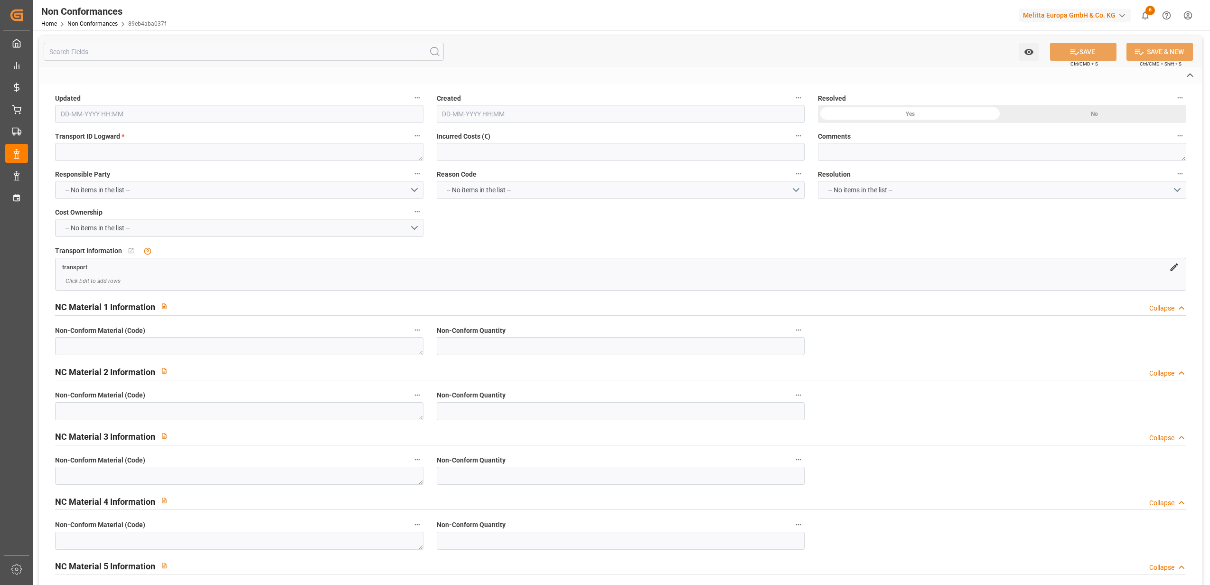
type textarea "a1e587a73680"
type textarea "LITIGE 1071 BLS 20378347 + 92558321 Après 2h d'attente au rdv du 22/9 toujours …"
type input "23-09-2025 07:23"
